Goal: Information Seeking & Learning: Learn about a topic

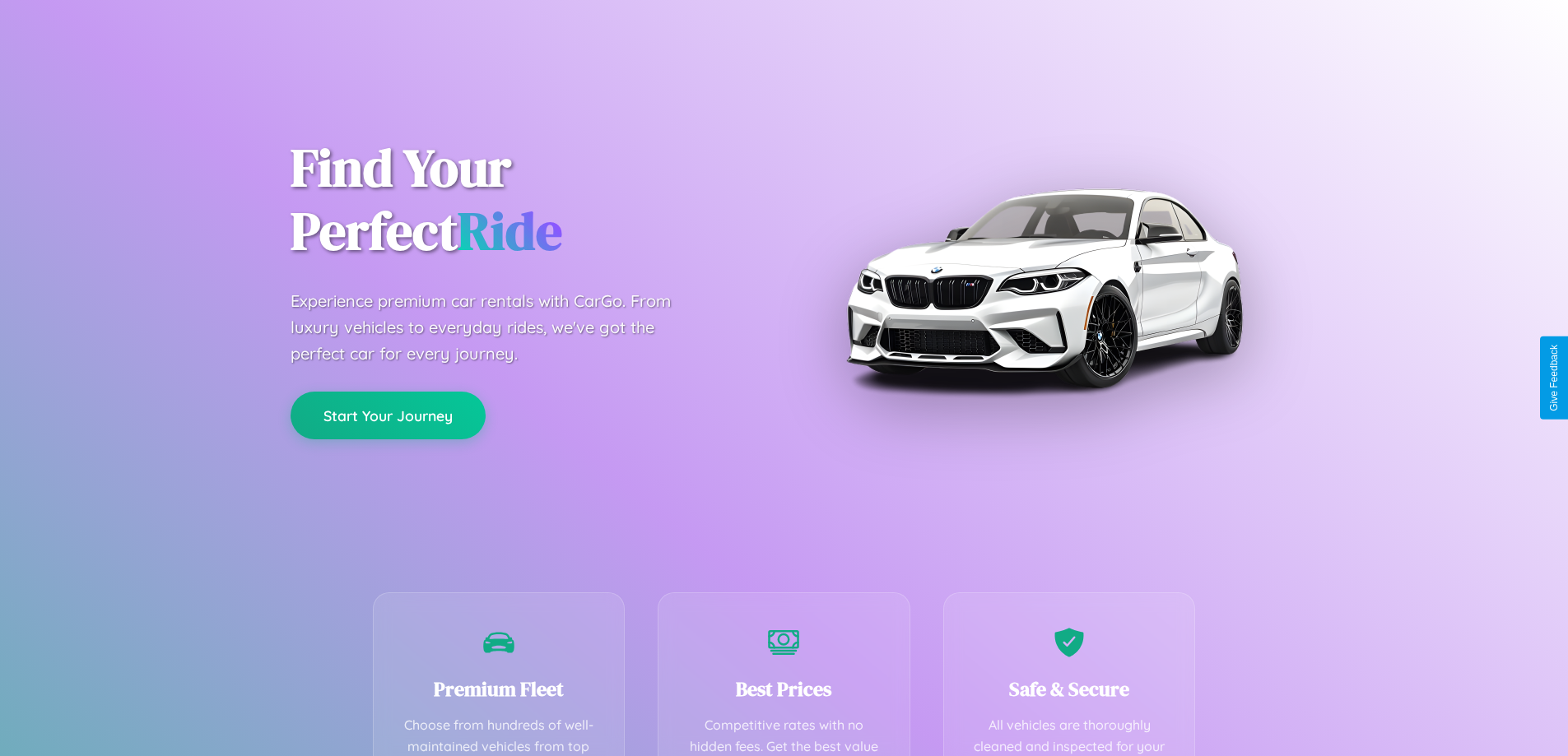
scroll to position [480, 0]
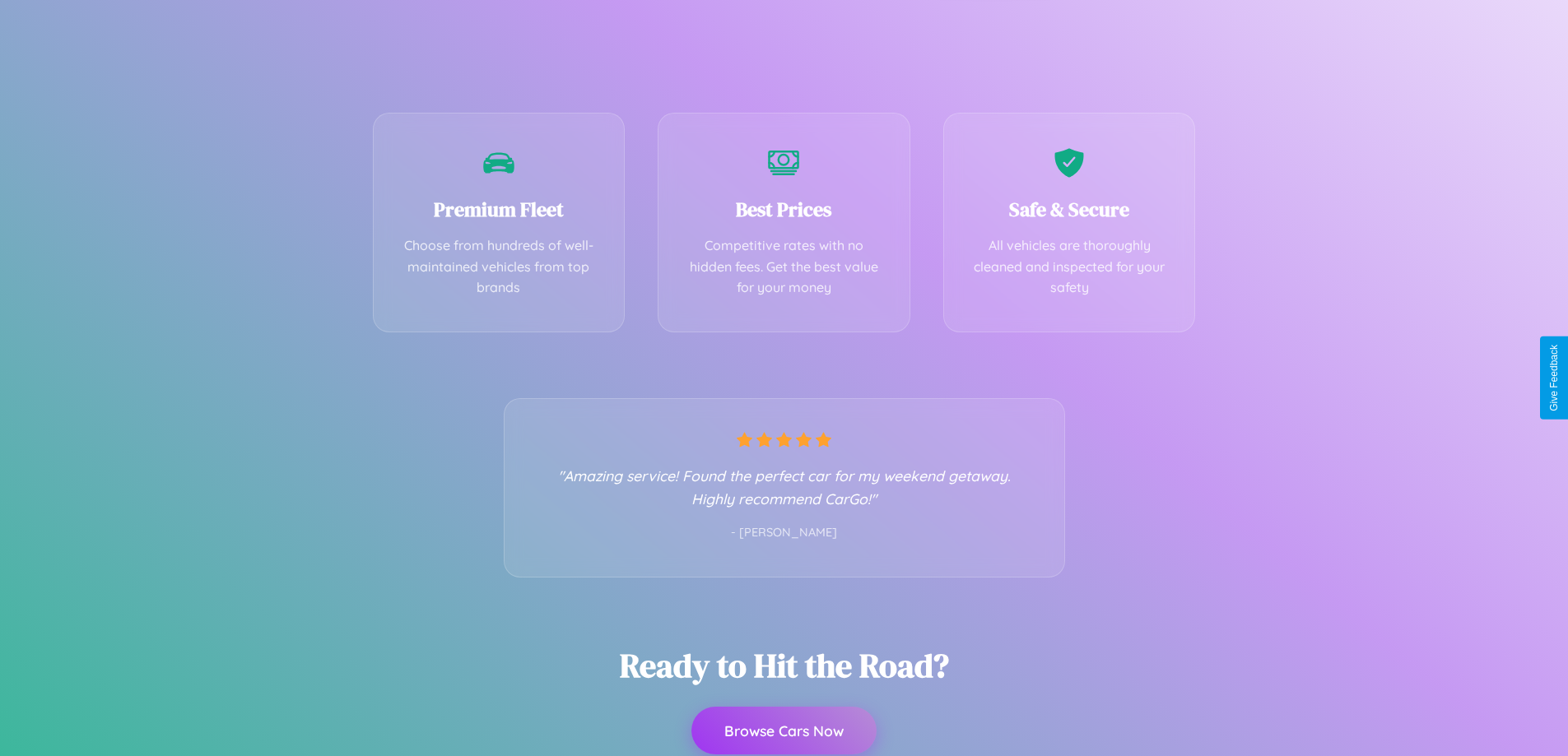
click at [784, 731] on button "Browse Cars Now" at bounding box center [784, 730] width 185 height 47
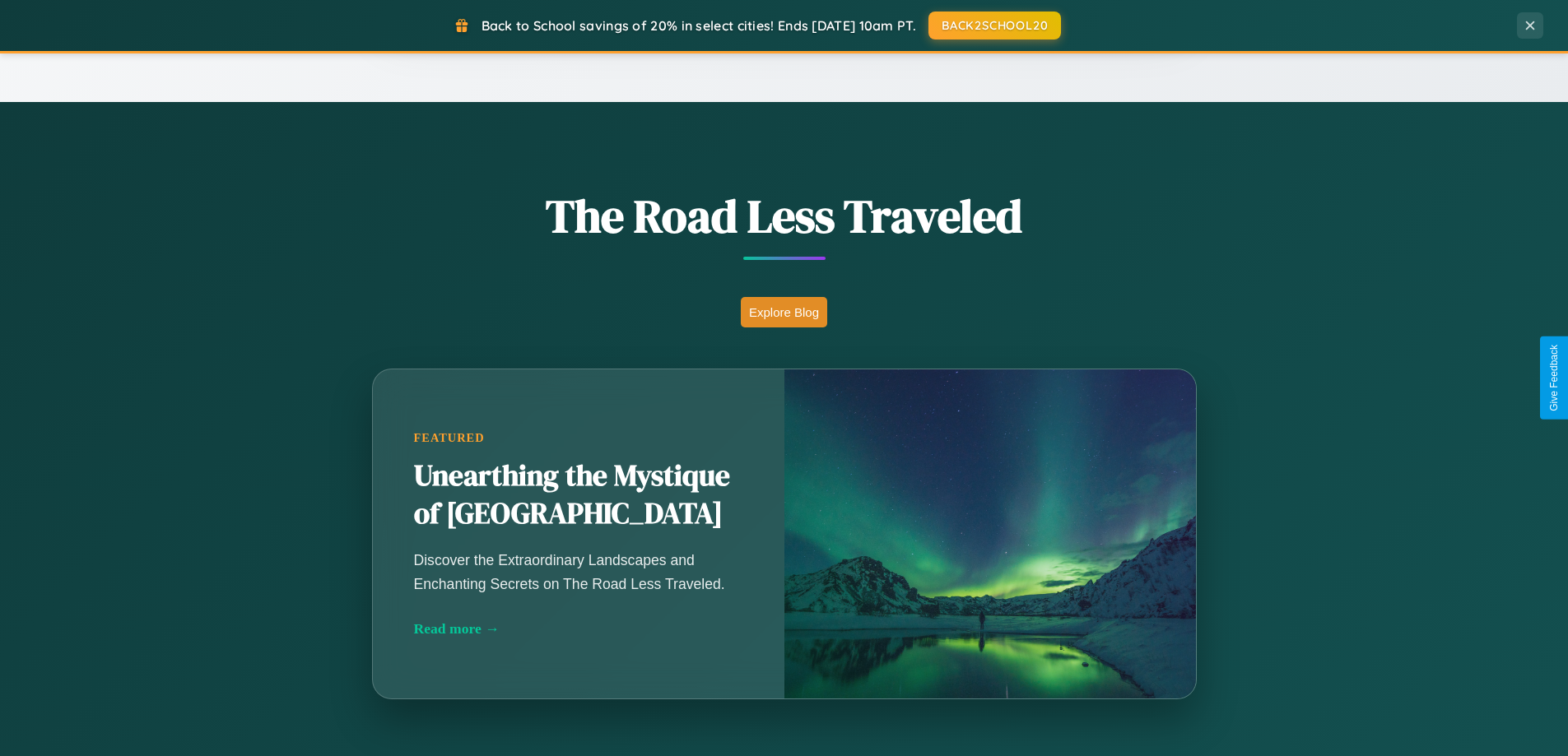
scroll to position [3165, 0]
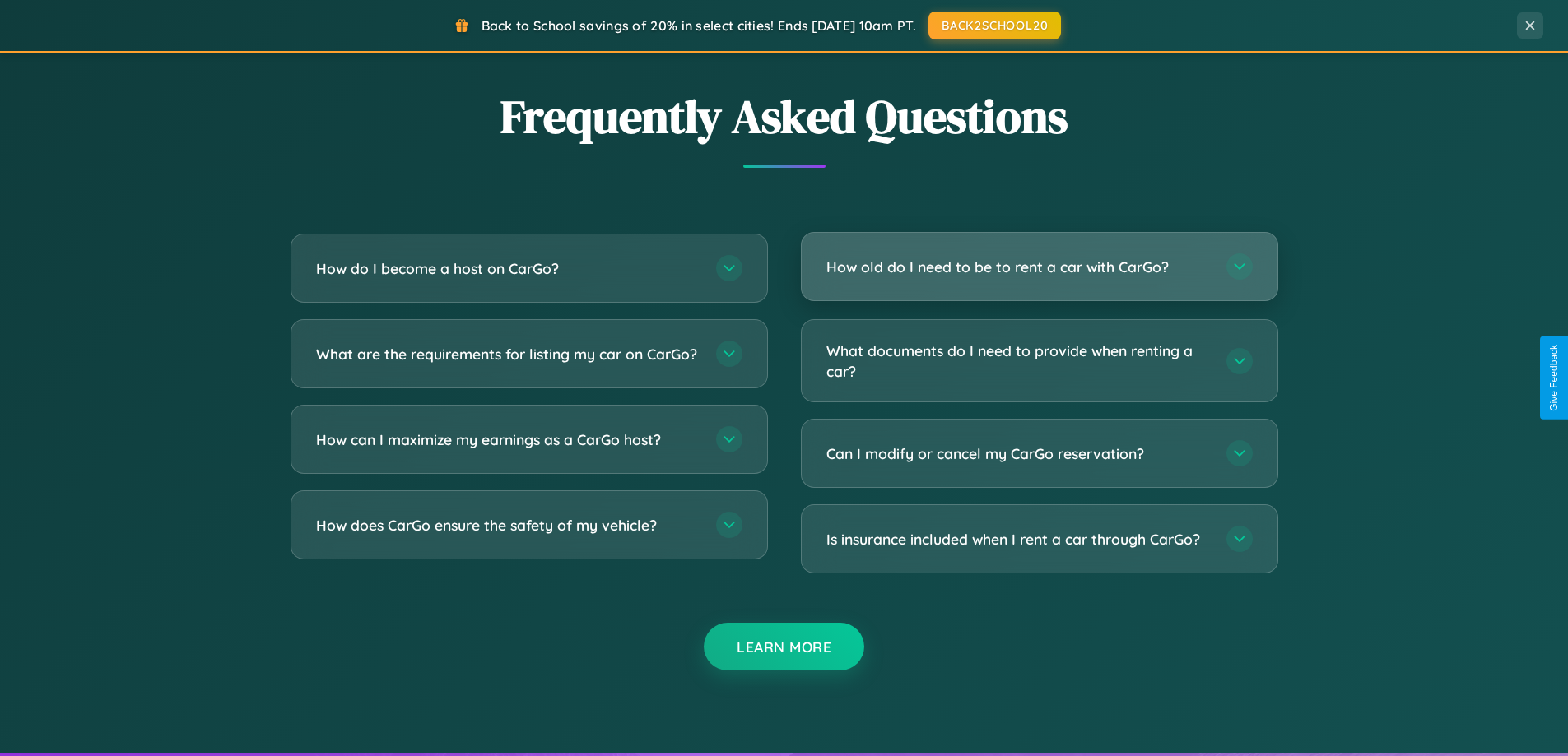
click at [1039, 267] on h3 "How old do I need to be to rent a car with CarGo?" at bounding box center [1018, 267] width 383 height 21
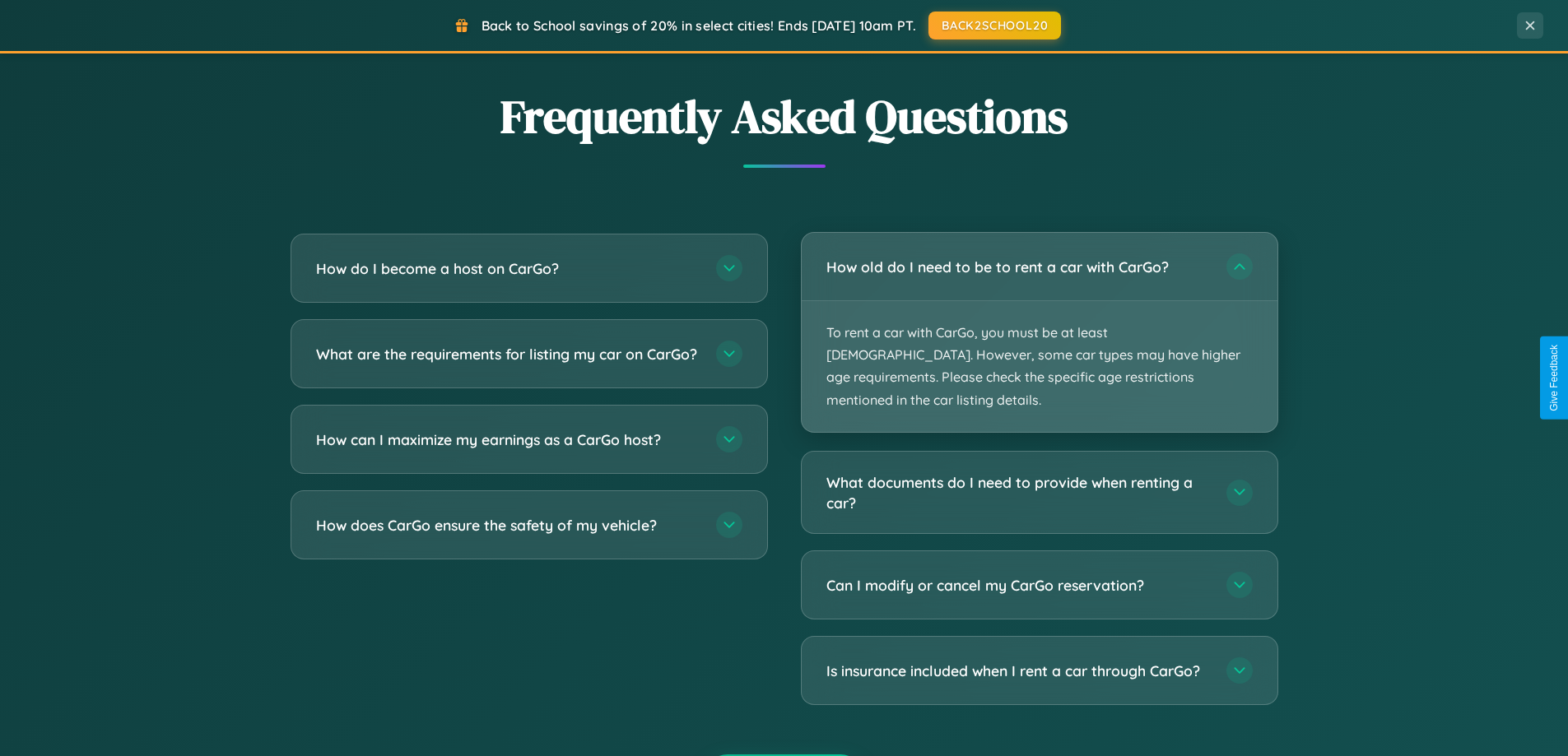
click at [1039, 321] on p "To rent a car with CarGo, you must be at least [DEMOGRAPHIC_DATA]. However, som…" at bounding box center [1039, 366] width 476 height 131
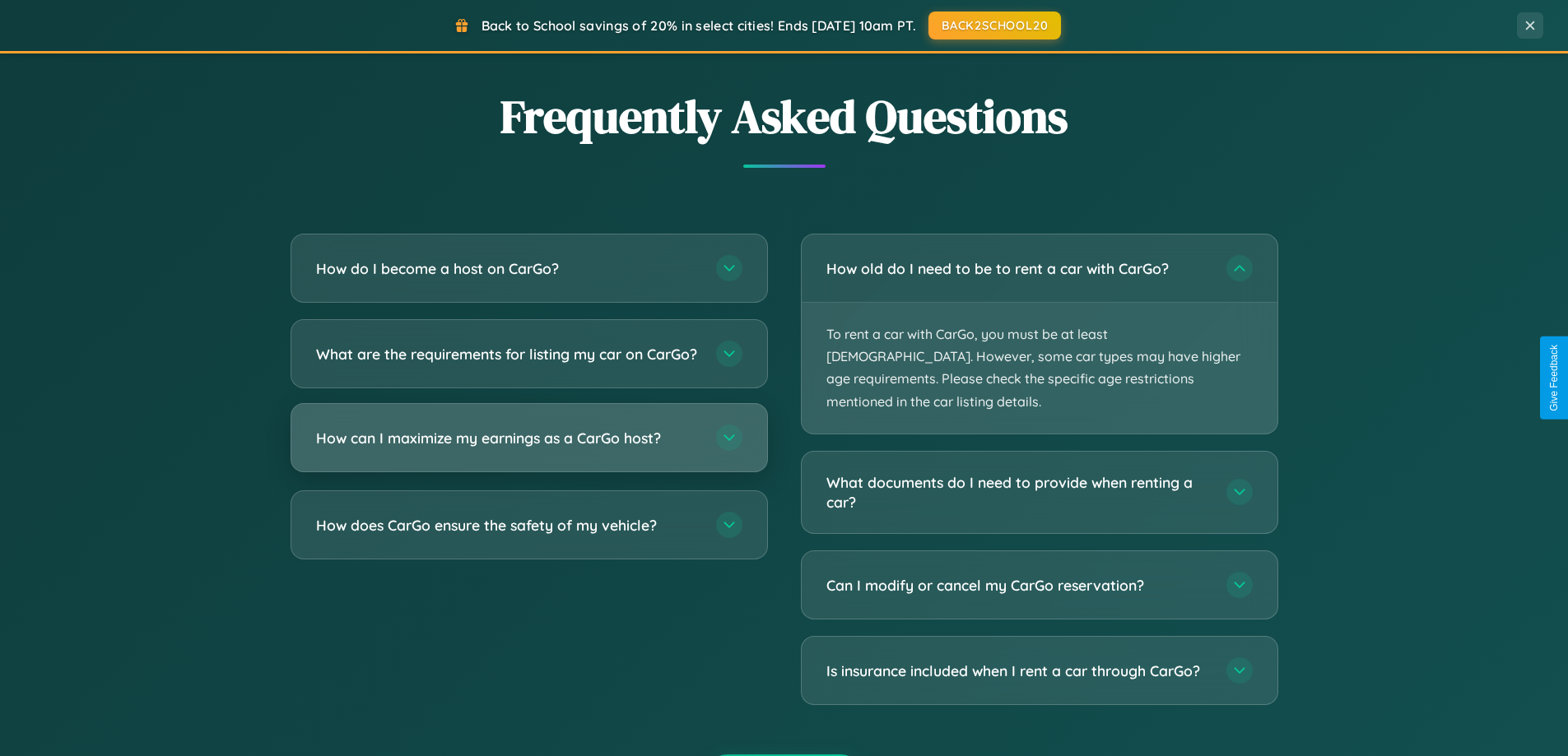
click at [529, 449] on h3 "How can I maximize my earnings as a CarGo host?" at bounding box center [508, 438] width 383 height 21
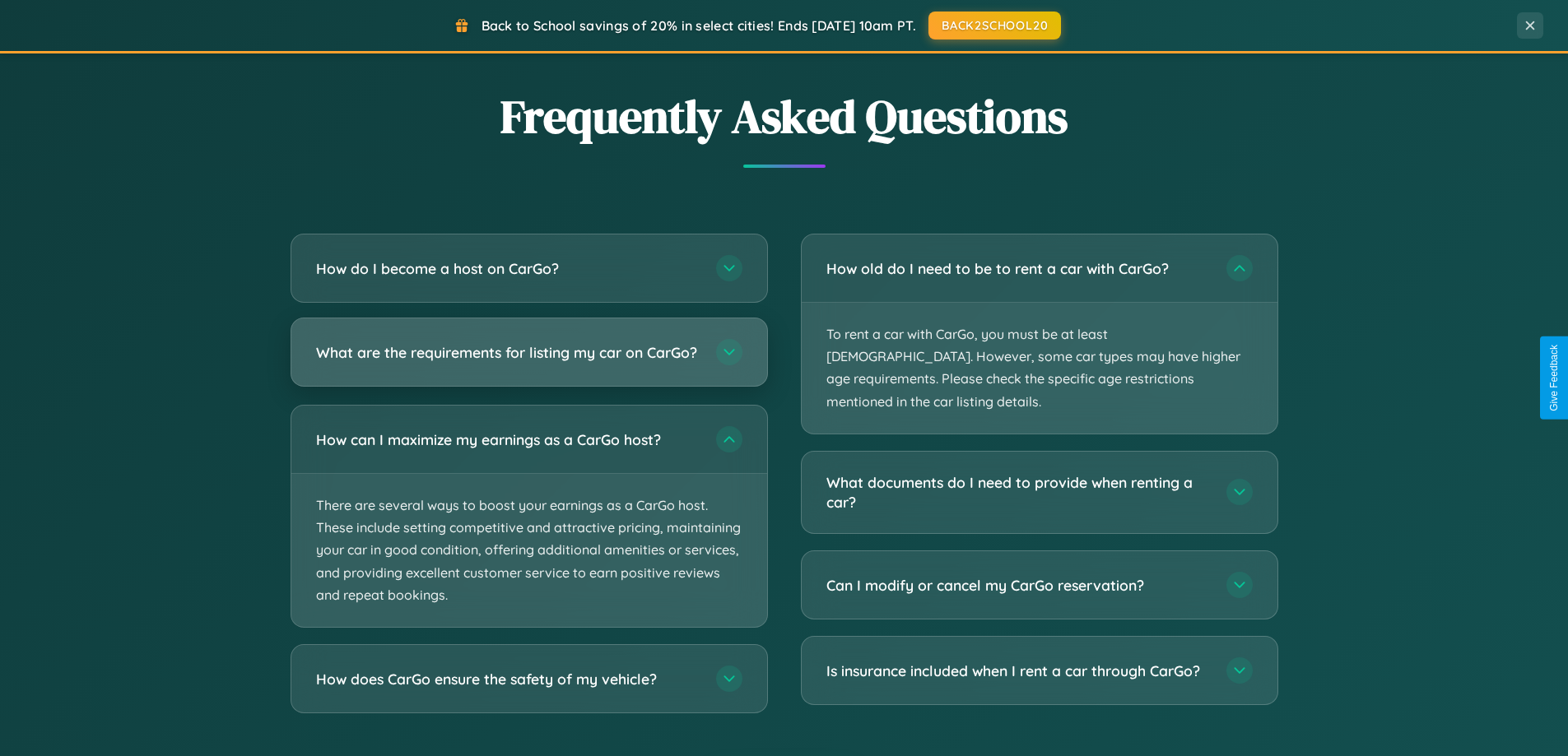
click at [529, 360] on h3 "What are the requirements for listing my car on CarGo?" at bounding box center [508, 353] width 383 height 21
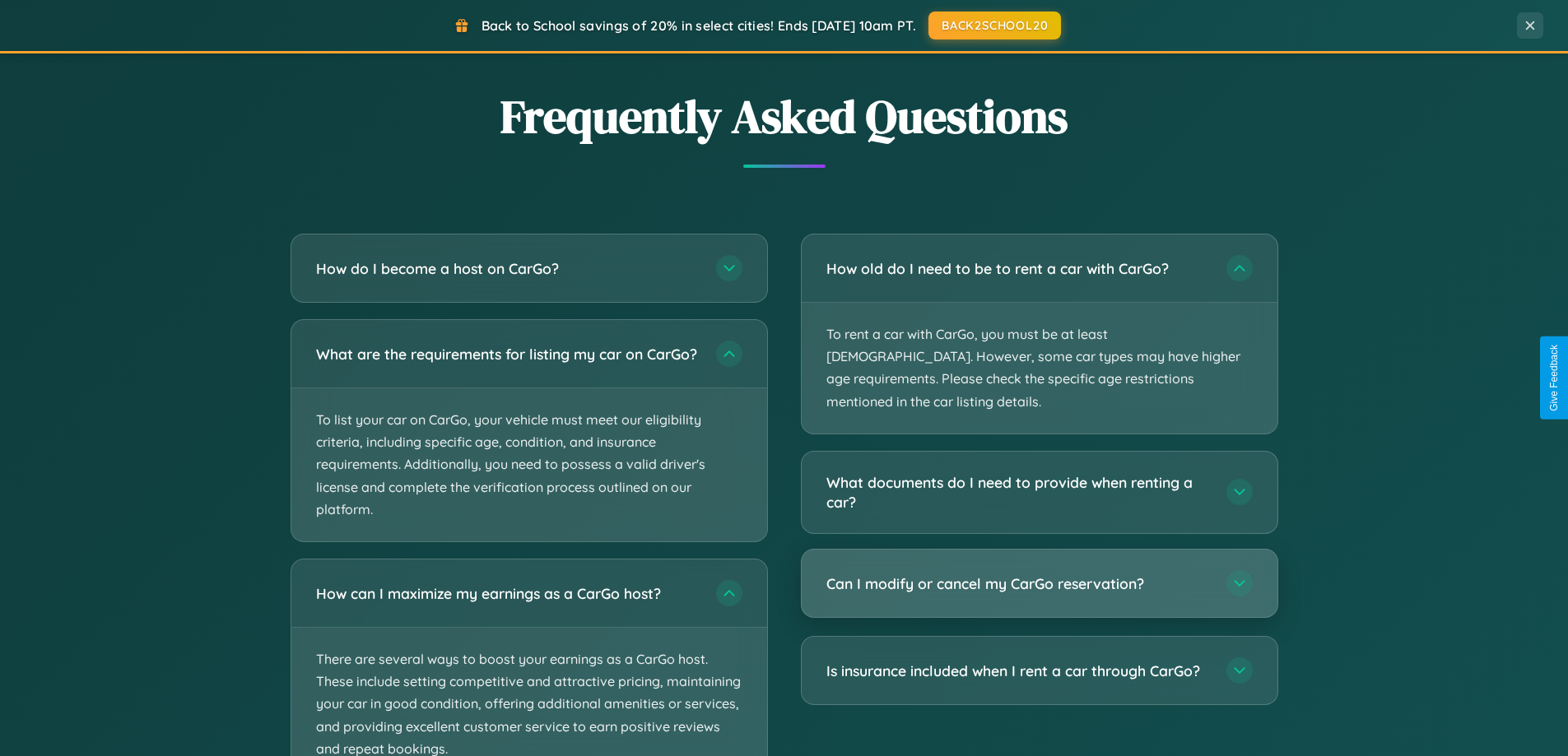
click at [1039, 573] on h3 "Can I modify or cancel my CarGo reservation?" at bounding box center [1018, 583] width 383 height 21
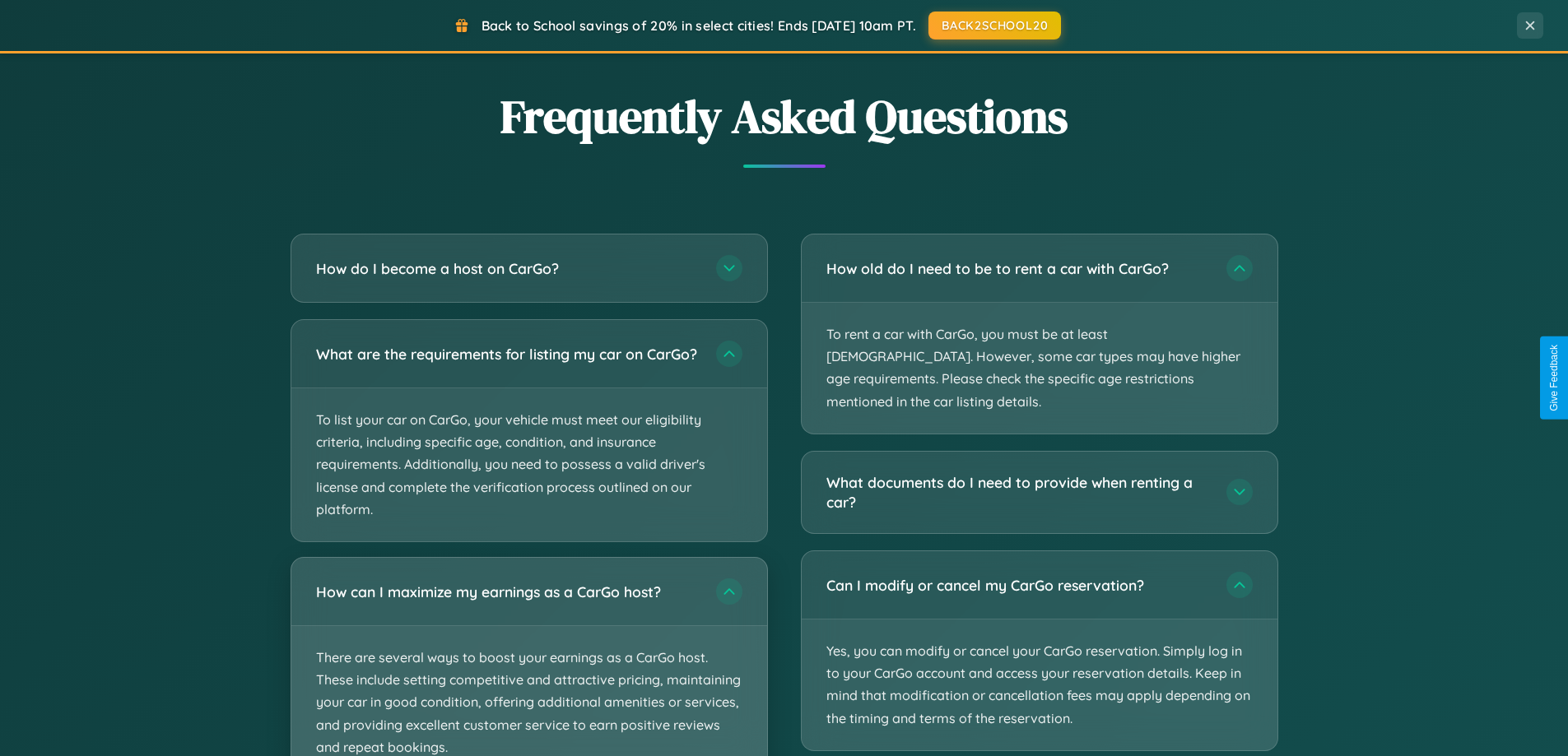
click at [529, 664] on p "There are several ways to boost your earnings as a CarGo host. These include se…" at bounding box center [529, 702] width 476 height 153
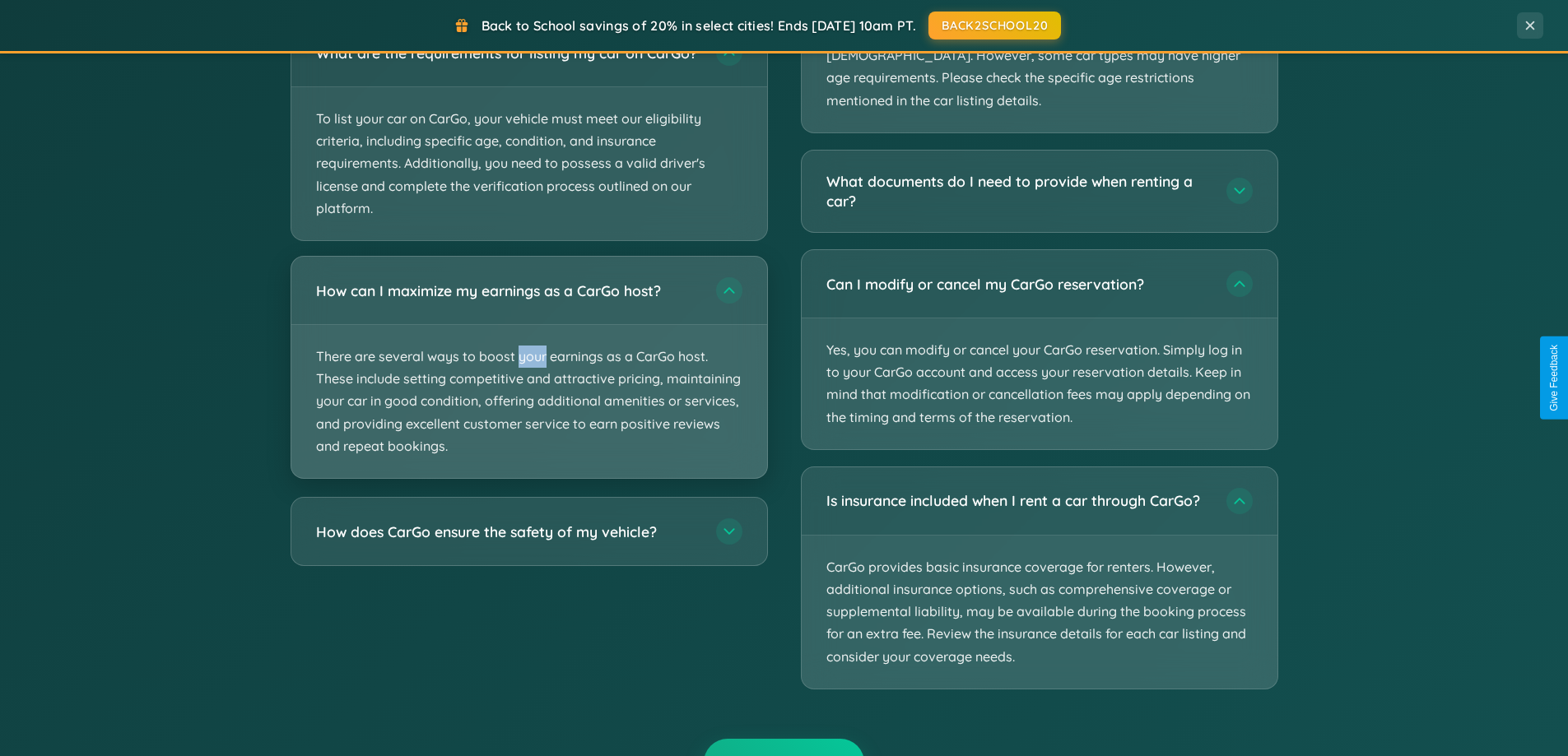
scroll to position [3082, 0]
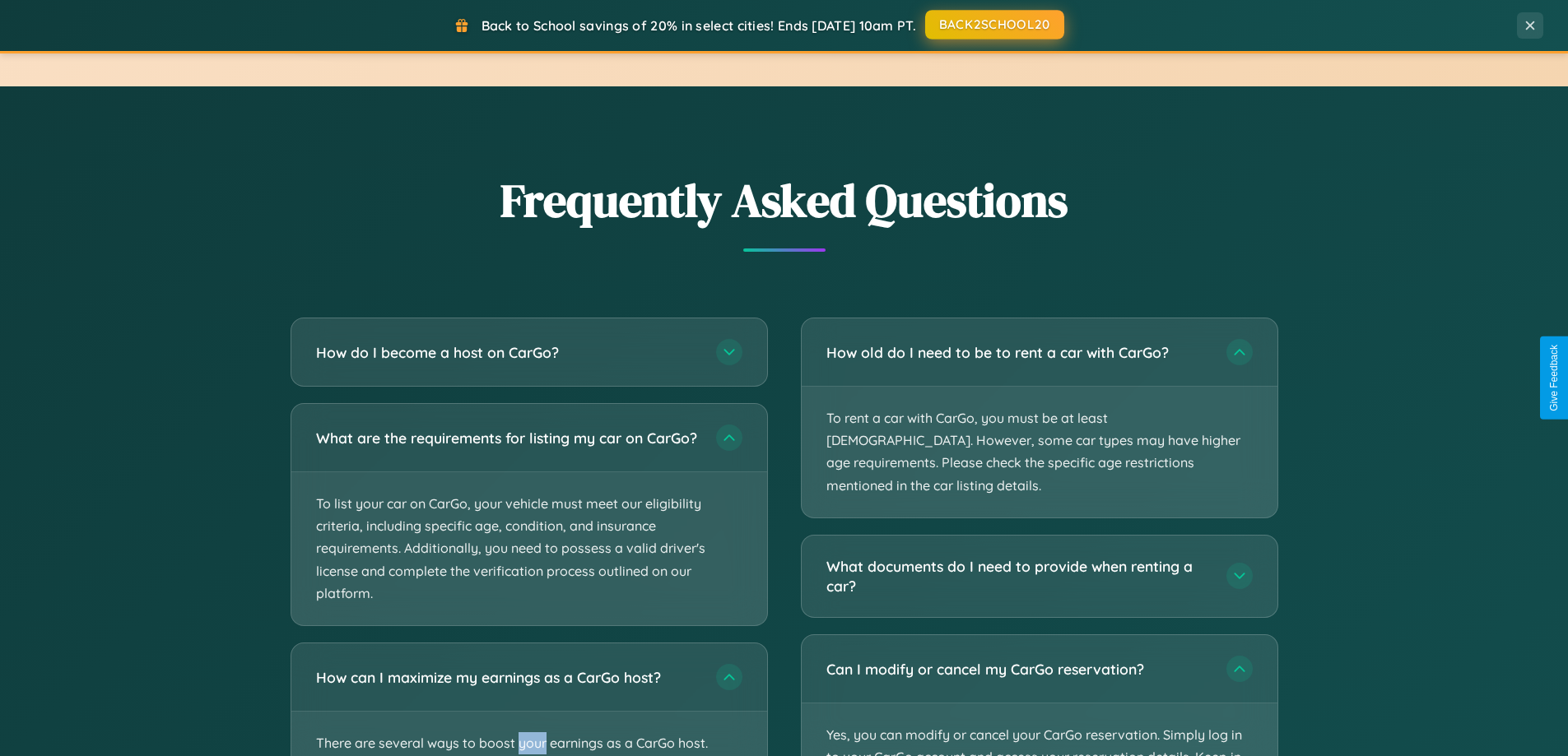
click at [994, 25] on button "BACK2SCHOOL20" at bounding box center [995, 24] width 140 height 29
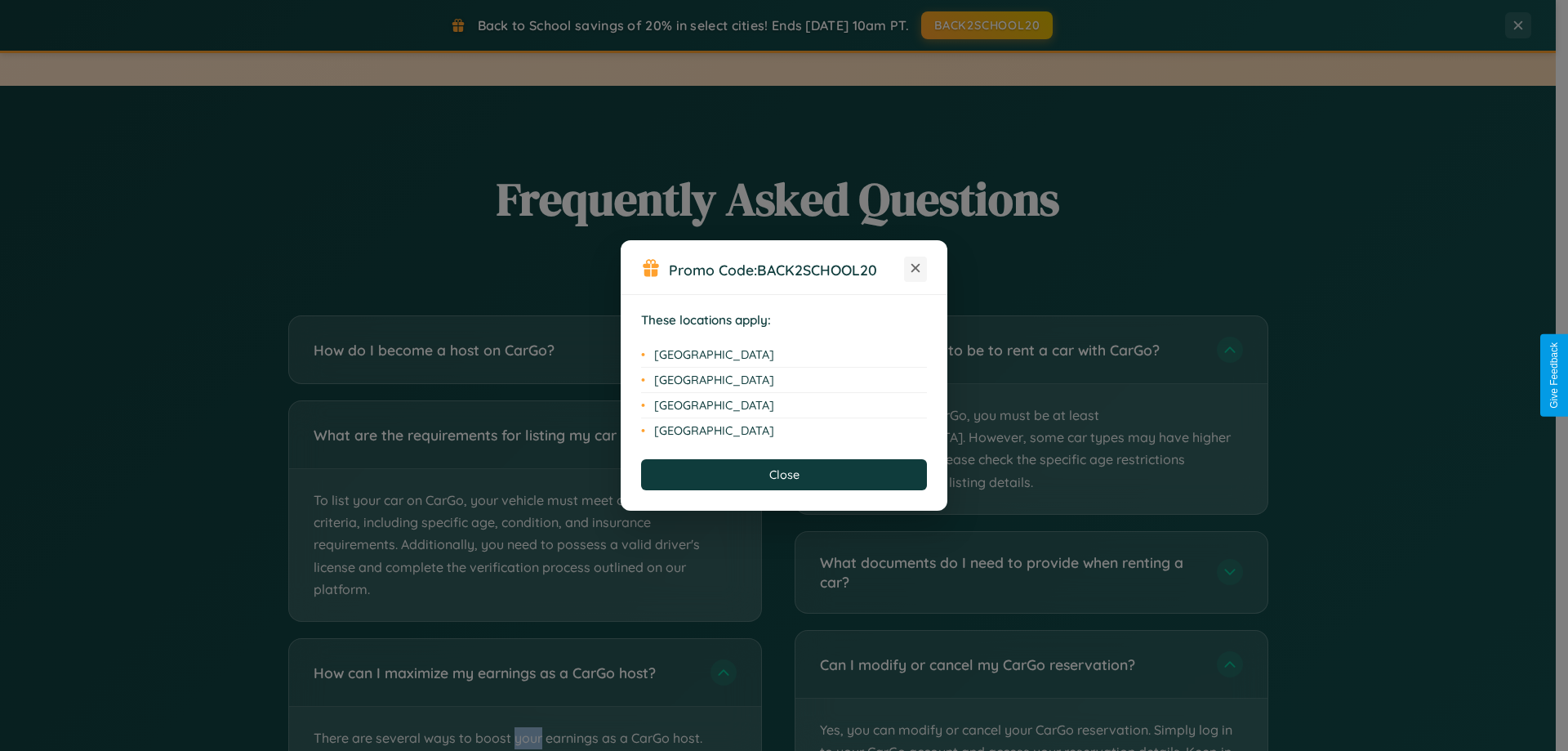
click at [915, 269] on icon at bounding box center [916, 269] width 9 height 9
